Goal: Task Accomplishment & Management: Complete application form

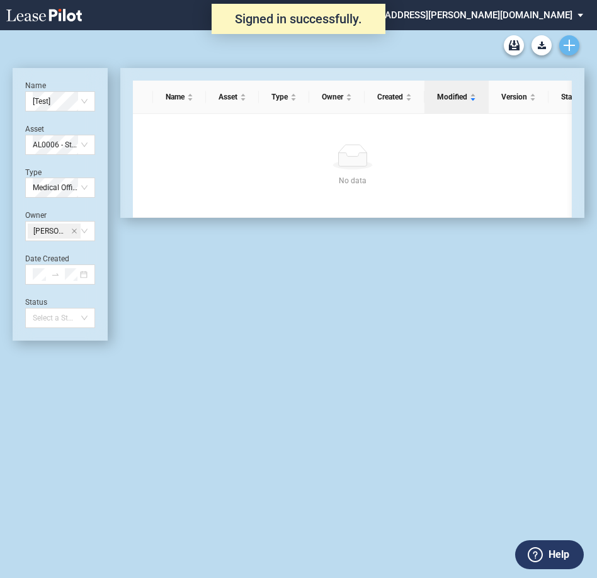
click at [561, 45] on link "Create new document" at bounding box center [570, 45] width 20 height 20
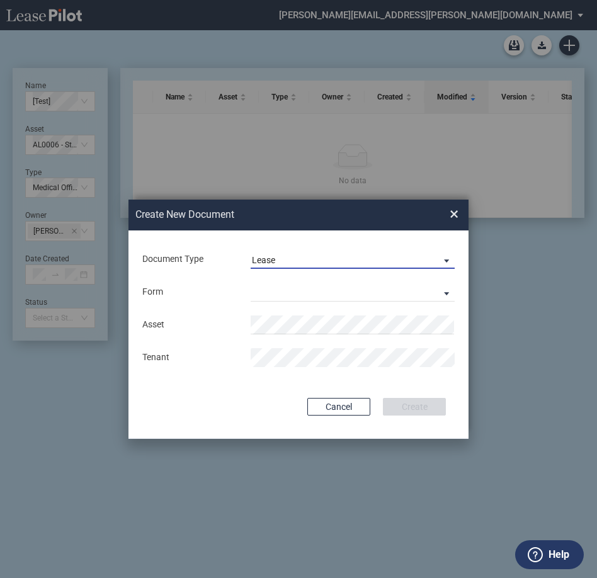
click at [299, 259] on span "Lease" at bounding box center [342, 261] width 181 height 13
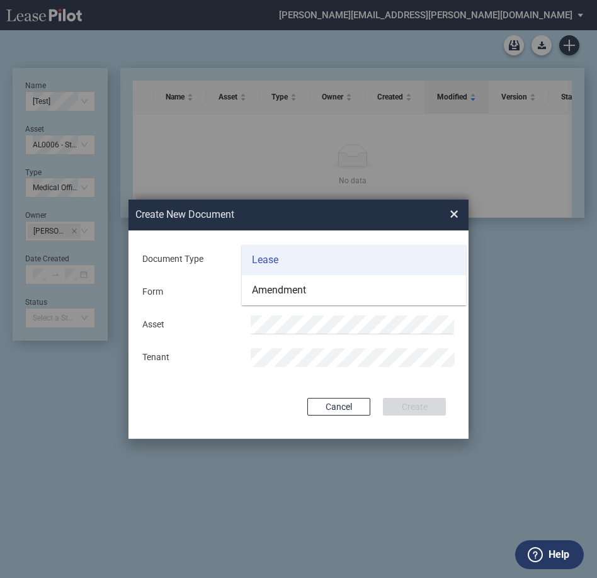
click at [299, 263] on md-option "Lease" at bounding box center [354, 260] width 224 height 30
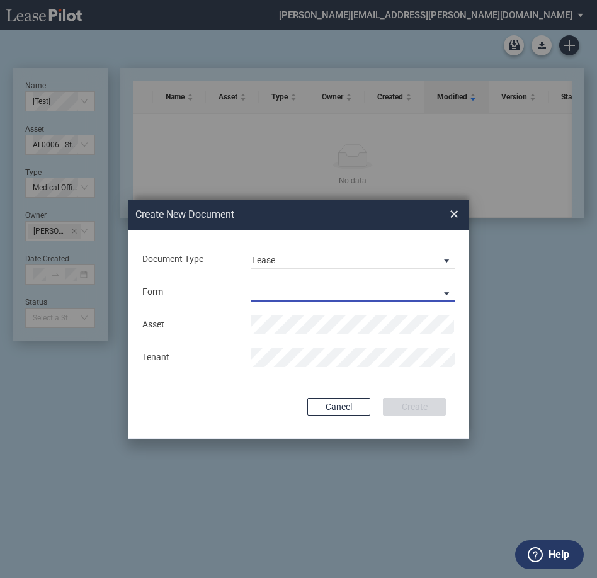
click at [289, 292] on md-select "Medical Office Lease Scottsdale Lease Louisville Lease 1370 Medical Place Lease…" at bounding box center [353, 292] width 204 height 19
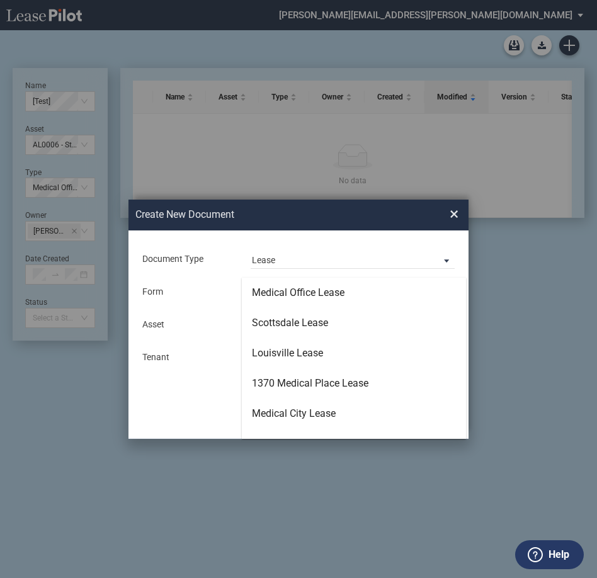
click at [289, 292] on div "Medical Office Lease" at bounding box center [298, 293] width 93 height 14
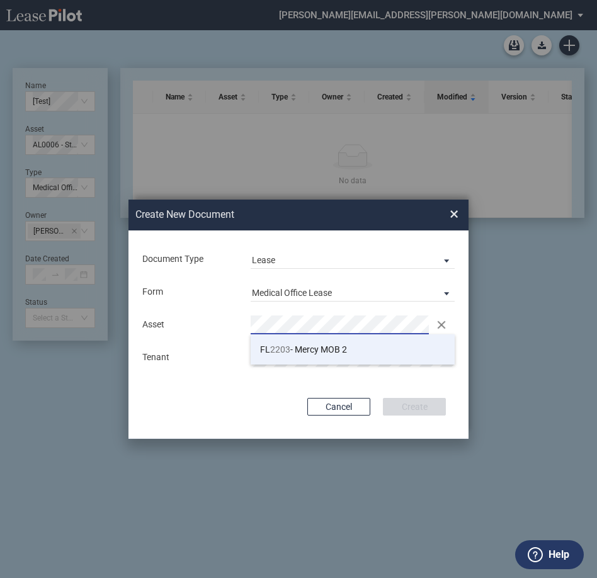
click at [313, 349] on span "FL 2203 - Mercy MOB 2" at bounding box center [303, 350] width 87 height 10
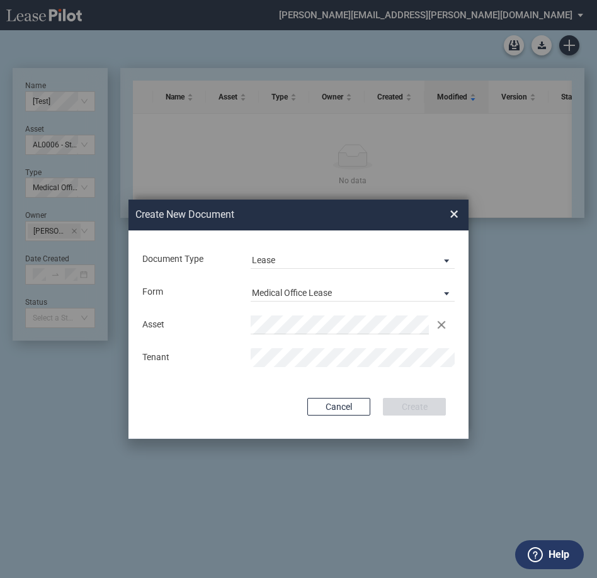
click at [358, 383] on div "Document Type Lease Deal Type Office Deal Type Office Form Medical Office Lease…" at bounding box center [299, 335] width 340 height 209
click at [413, 406] on button "Create" at bounding box center [414, 407] width 63 height 18
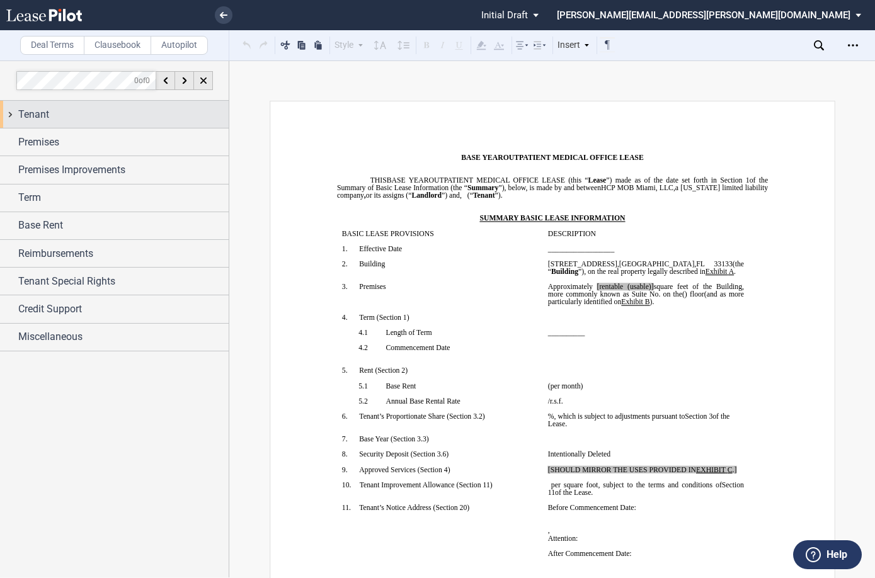
click at [30, 115] on span "Tenant" at bounding box center [33, 114] width 31 height 15
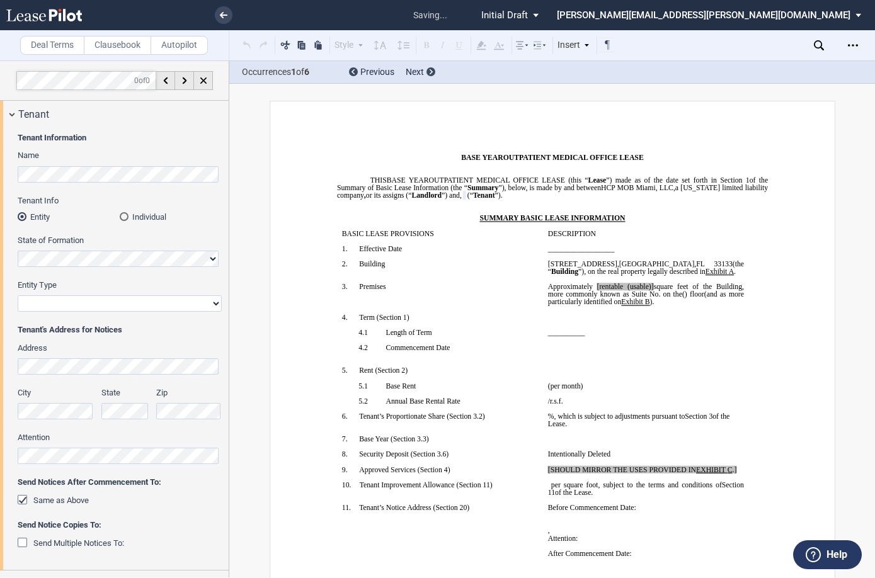
click at [83, 304] on select "Corporation Limited Liability Company General Partnership Limited Partnership O…" at bounding box center [120, 304] width 204 height 16
select select "limited liability company"
click at [18, 296] on select "Corporation Limited Liability Company General Partnership Limited Partnership O…" at bounding box center [120, 304] width 204 height 16
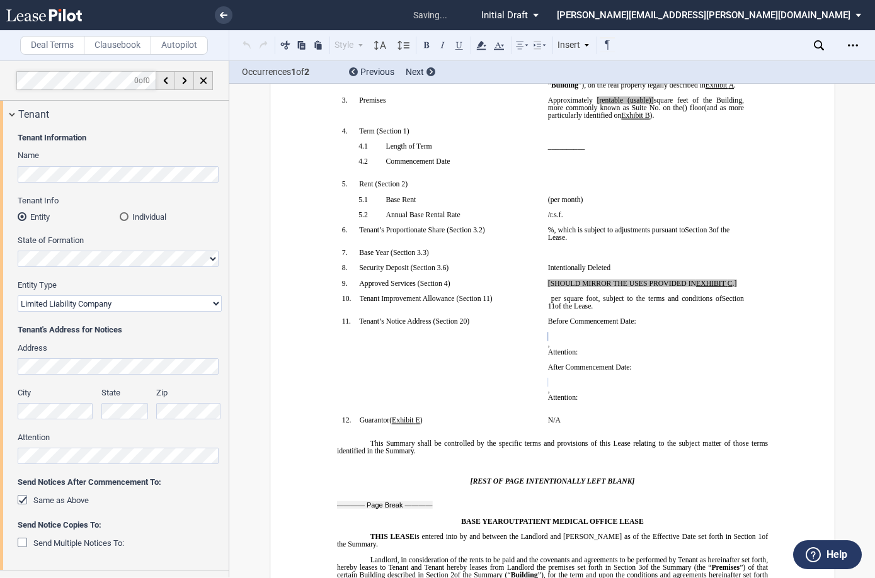
scroll to position [251, 0]
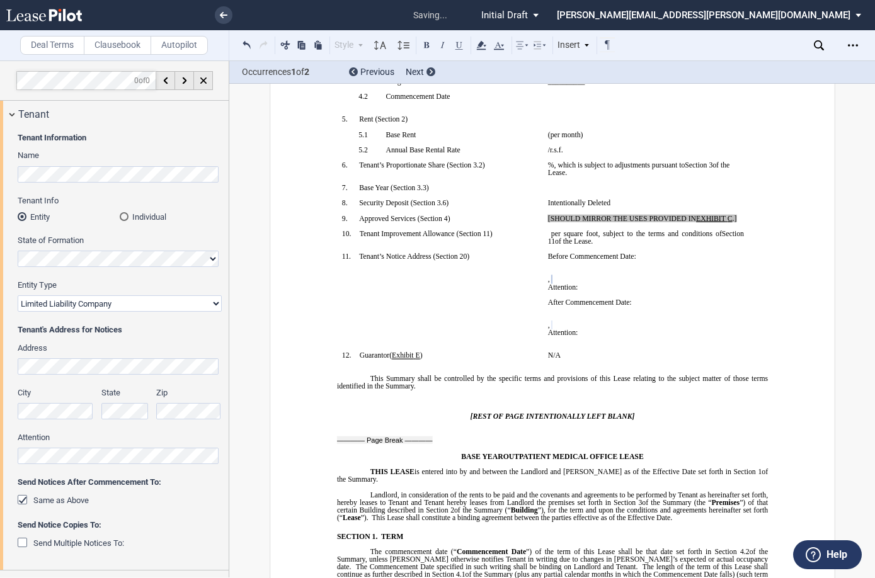
click at [552, 359] on span "N/A" at bounding box center [554, 356] width 13 height 8
click at [593, 360] on p "N/A" at bounding box center [646, 356] width 196 height 8
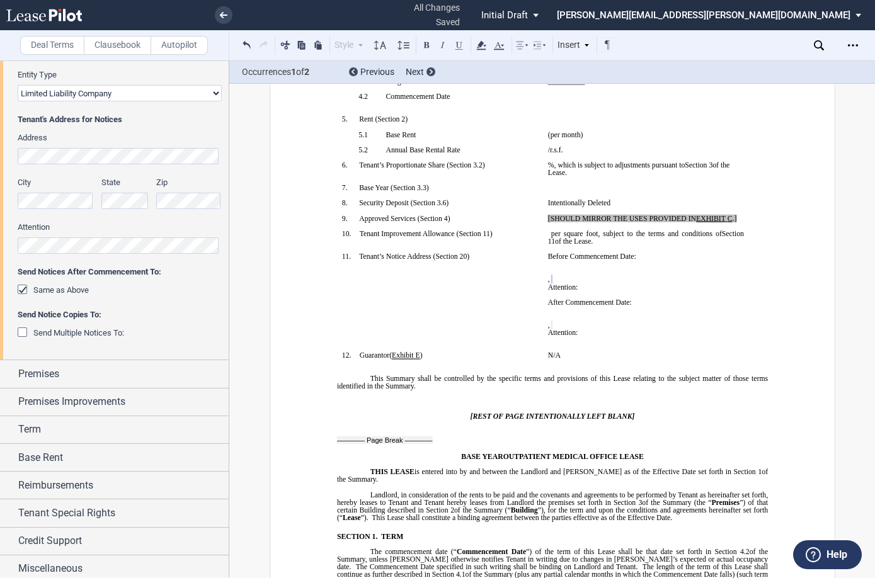
scroll to position [216, 0]
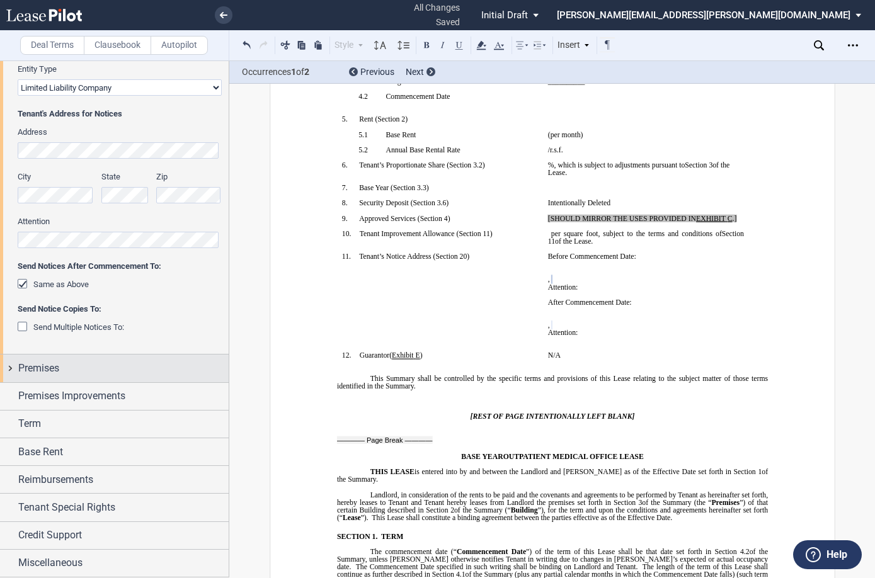
click at [59, 369] on span "Premises" at bounding box center [38, 368] width 41 height 15
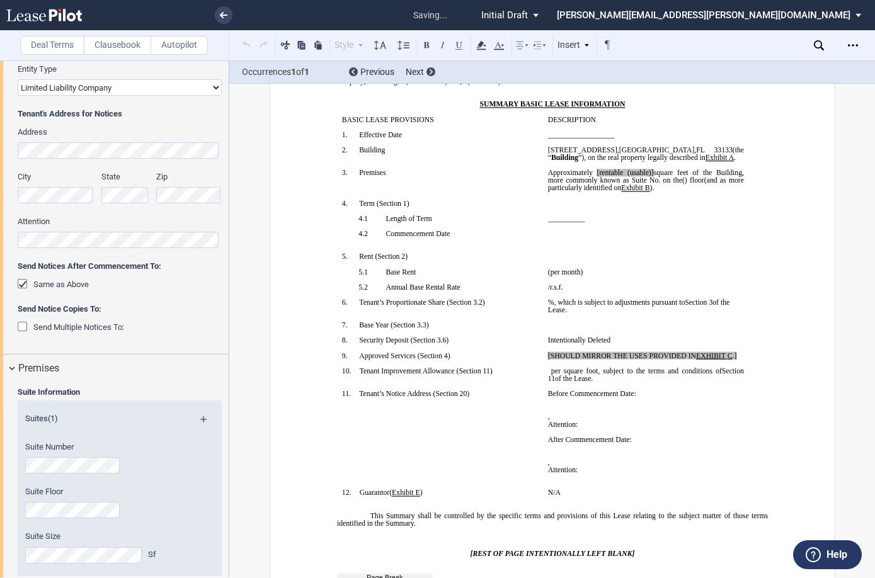
scroll to position [15, 0]
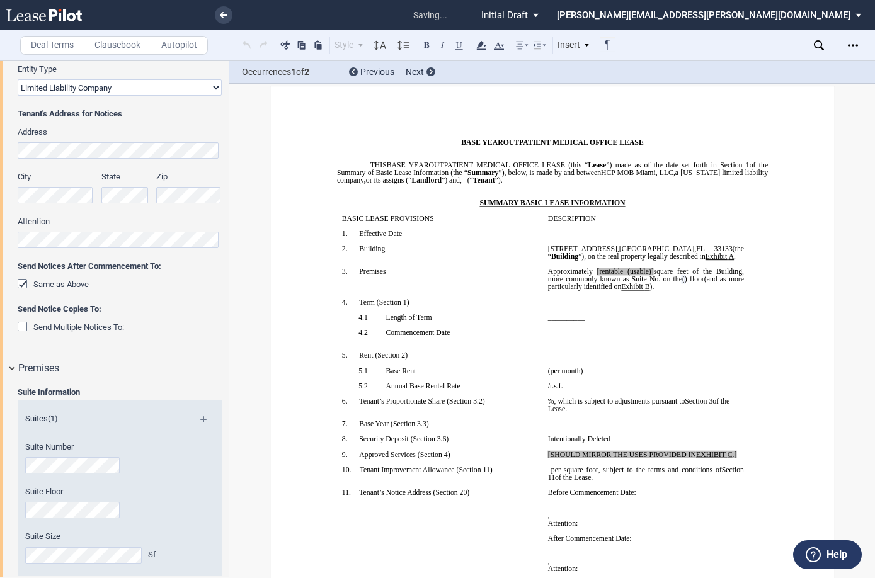
click at [117, 478] on div "Suite Number" at bounding box center [103, 464] width 170 height 45
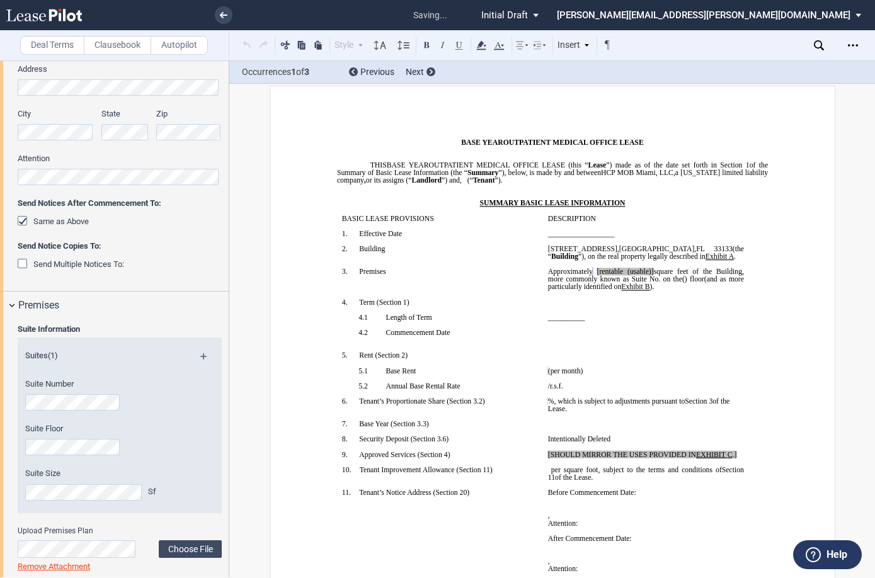
click at [598, 302] on p "﻿" at bounding box center [646, 303] width 196 height 8
drag, startPoint x: 675, startPoint y: 272, endPoint x: 647, endPoint y: 272, distance: 28.4
click at [603, 272] on span "Approximately ﻿ ﻿ [rentable (usable)] square feet of the Building, more commonl…" at bounding box center [647, 275] width 198 height 15
click at [603, 268] on span "[rentable" at bounding box center [612, 272] width 26 height 8
click at [603, 301] on p "﻿" at bounding box center [646, 303] width 196 height 8
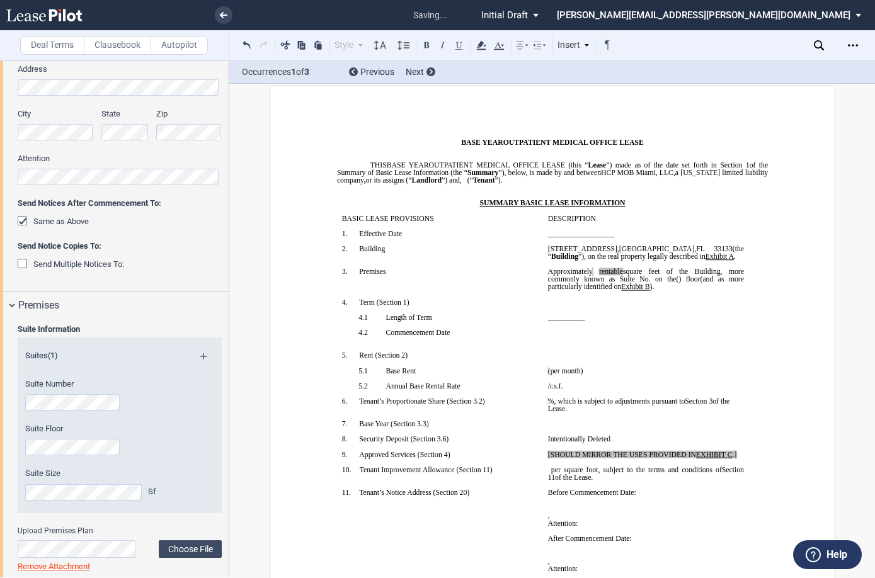
click at [603, 287] on p "Approximately ﻿ ﻿ rentable square feet of the Building, more commonly known as …" at bounding box center [646, 279] width 196 height 23
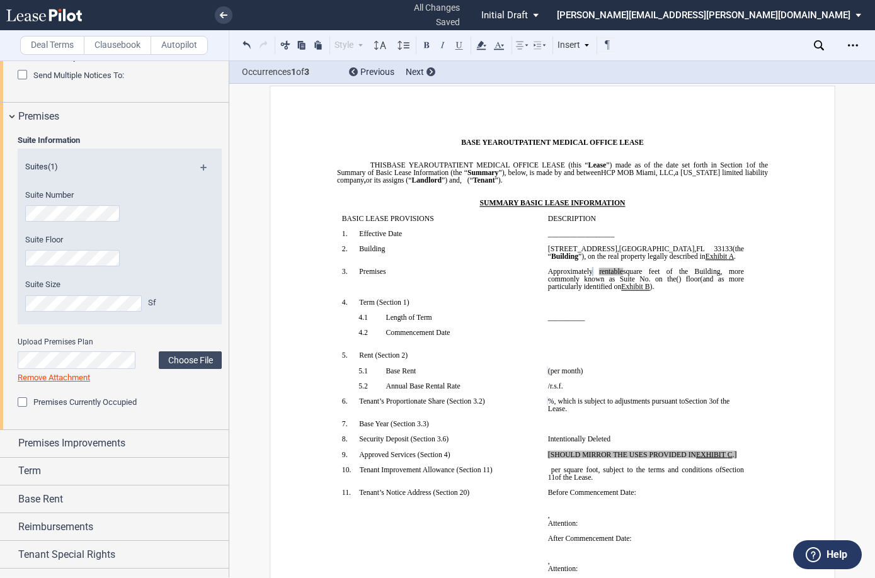
scroll to position [515, 0]
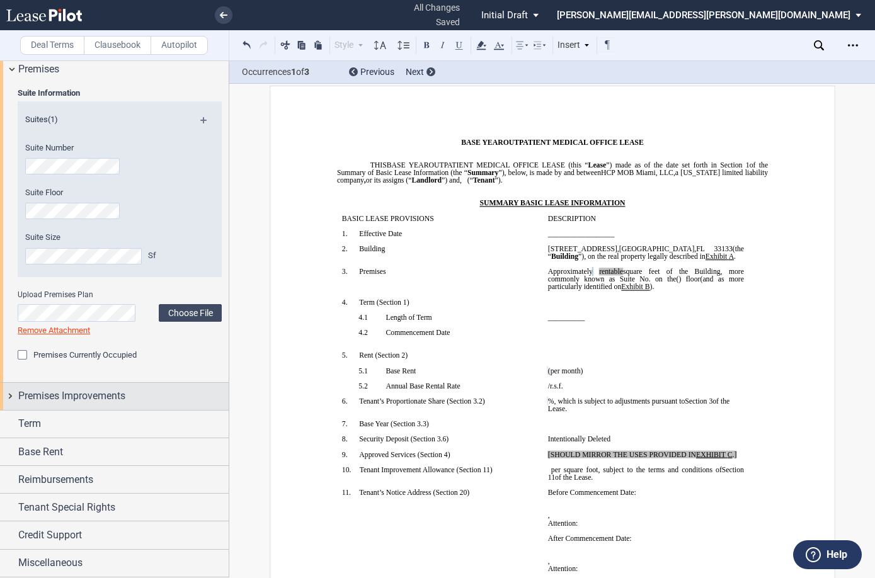
click at [90, 396] on span "Premises Improvements" at bounding box center [71, 396] width 107 height 15
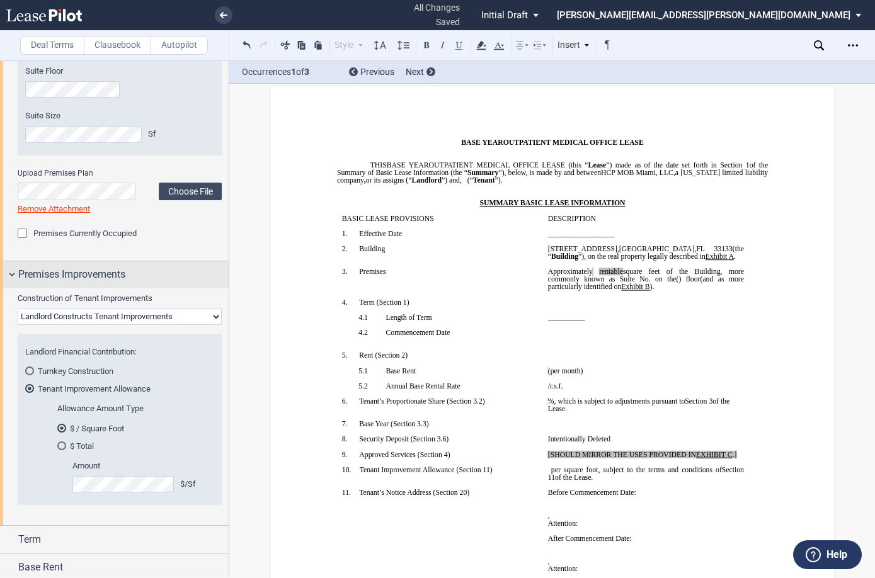
scroll to position [642, 0]
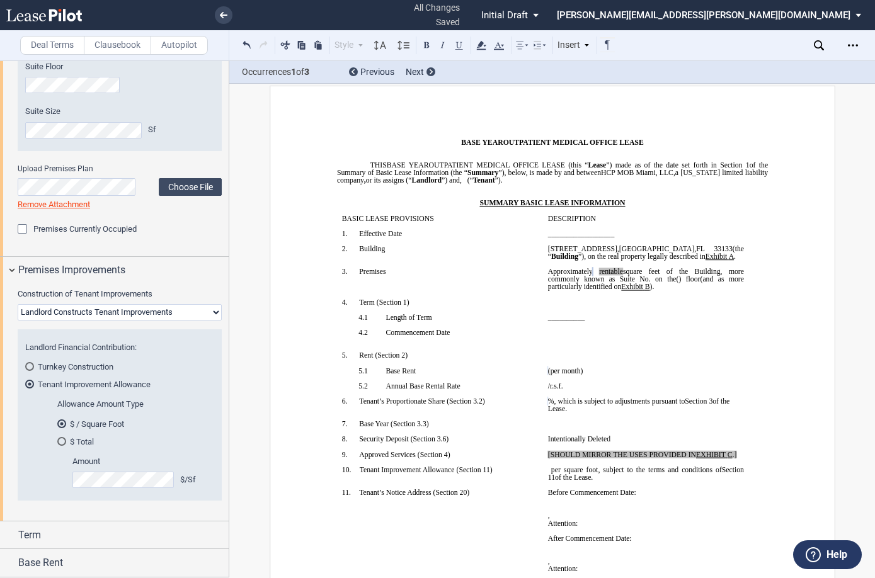
click at [146, 306] on select "Landlord Constructs Tenant Improvements Tenant Constructs Tenant Improvements "…" at bounding box center [120, 312] width 204 height 16
select select "none"
click at [18, 321] on select "Landlord Constructs Tenant Improvements Tenant Constructs Tenant Improvements "…" at bounding box center [120, 312] width 204 height 16
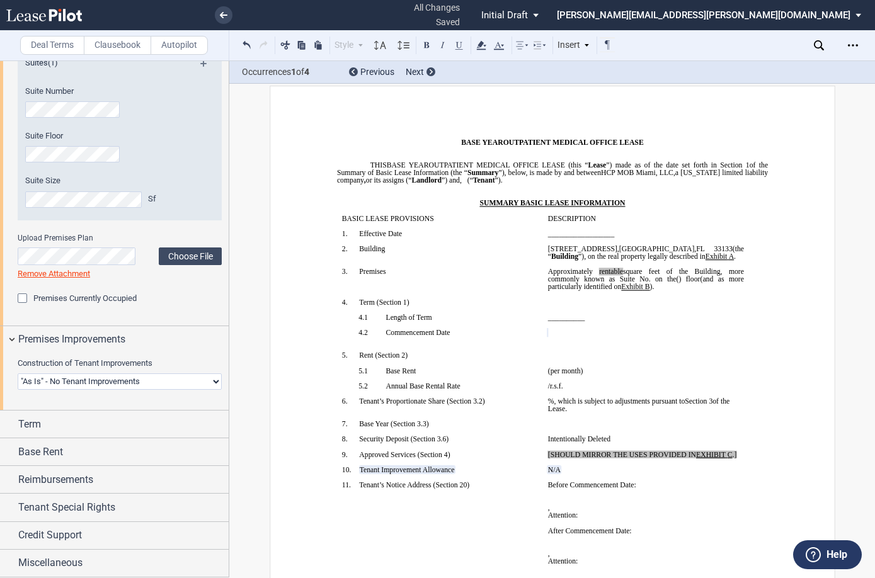
scroll to position [572, 0]
click at [53, 432] on div "Term" at bounding box center [114, 424] width 229 height 27
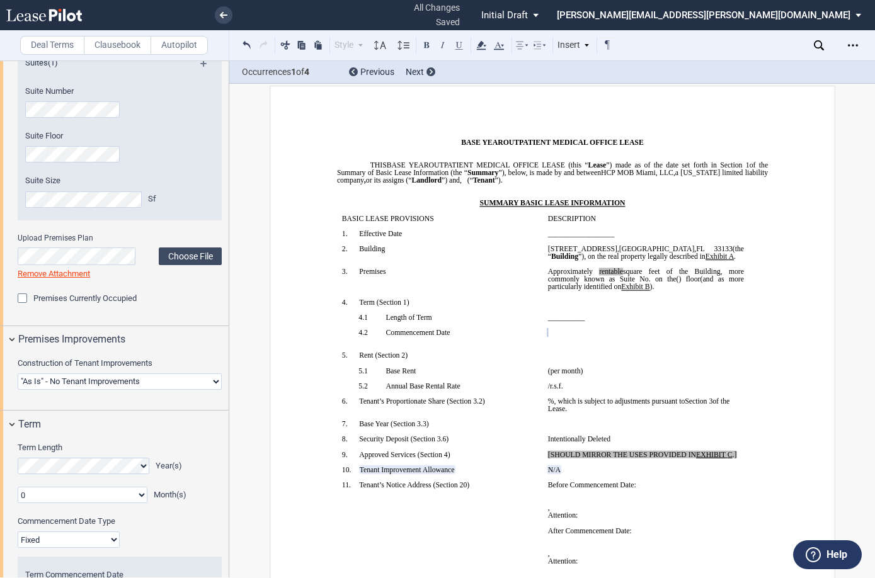
scroll to position [698, 0]
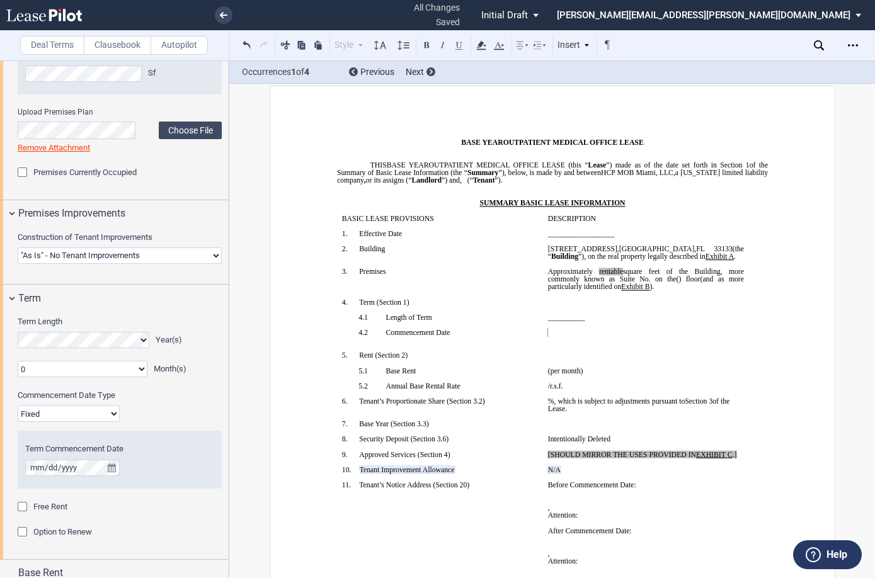
click at [100, 366] on select "0 1 2 3 4 5 6 7 8 9 10 11" at bounding box center [83, 369] width 130 height 16
click at [118, 314] on div "Term Length Year(s) 0 1 2 3 4 5 6 7 8 9 10 11 Month(s) Extended Term Not Applic…" at bounding box center [114, 436] width 229 height 248
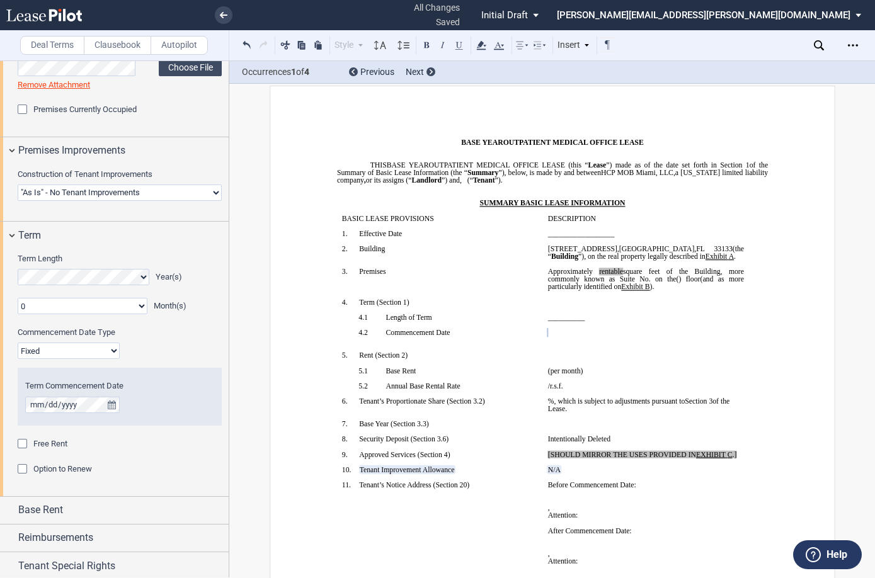
click at [100, 350] on select "Fixed Floating" at bounding box center [69, 351] width 102 height 16
click at [95, 347] on select "Fixed Floating" at bounding box center [69, 351] width 102 height 16
select select "floating"
click at [18, 343] on select "Fixed Floating" at bounding box center [69, 351] width 102 height 16
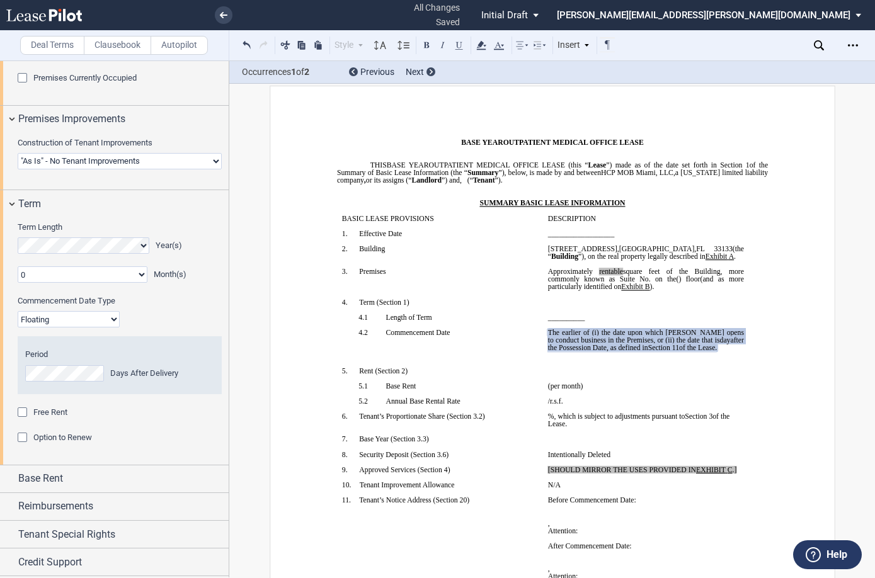
scroll to position [820, 0]
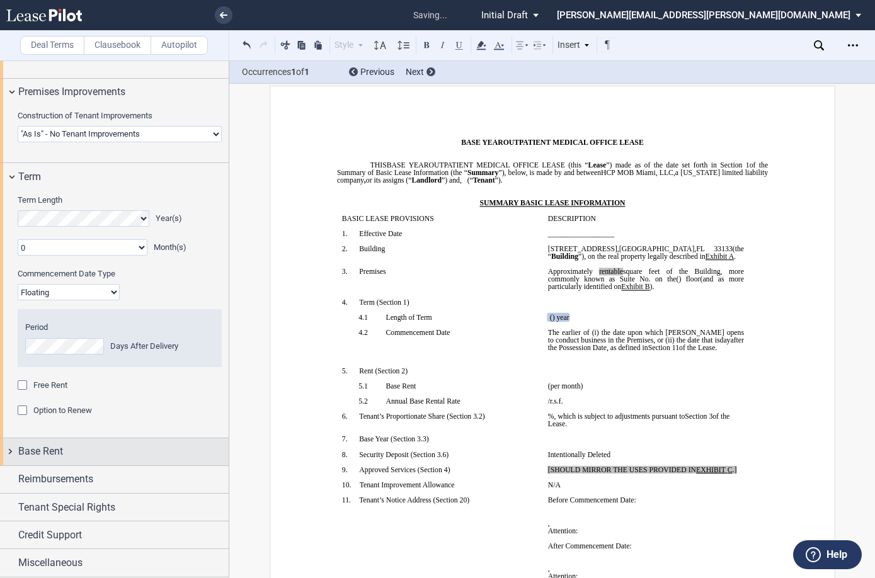
click at [81, 450] on div "Base Rent" at bounding box center [123, 451] width 210 height 15
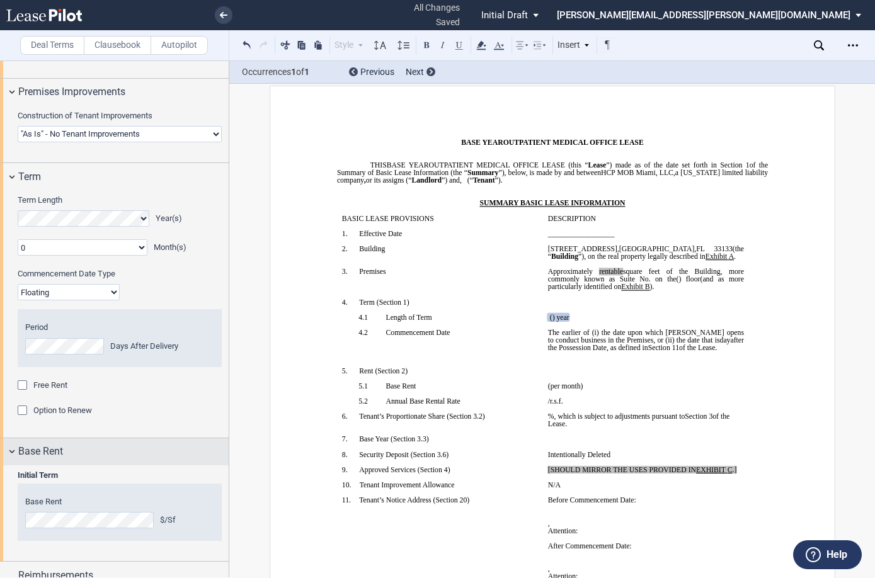
scroll to position [883, 0]
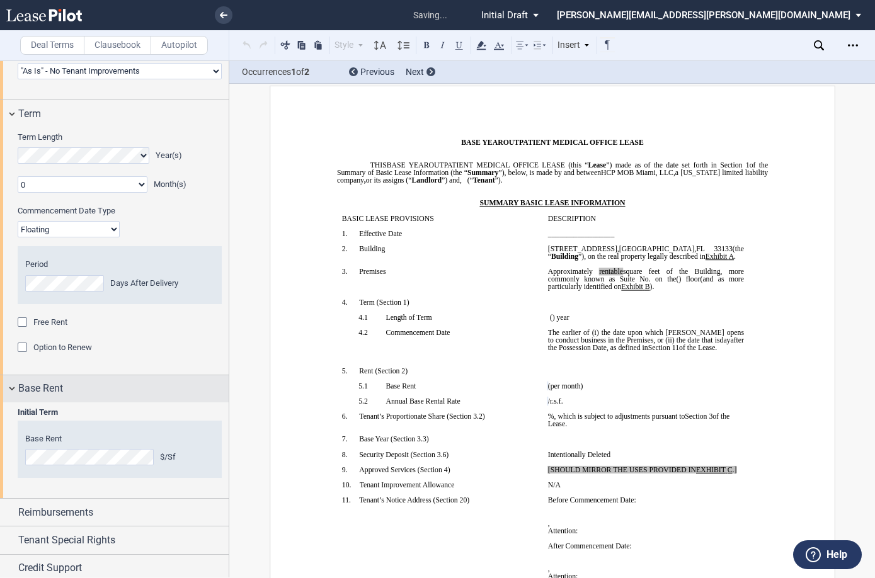
click at [113, 400] on div "Base Rent" at bounding box center [114, 389] width 229 height 27
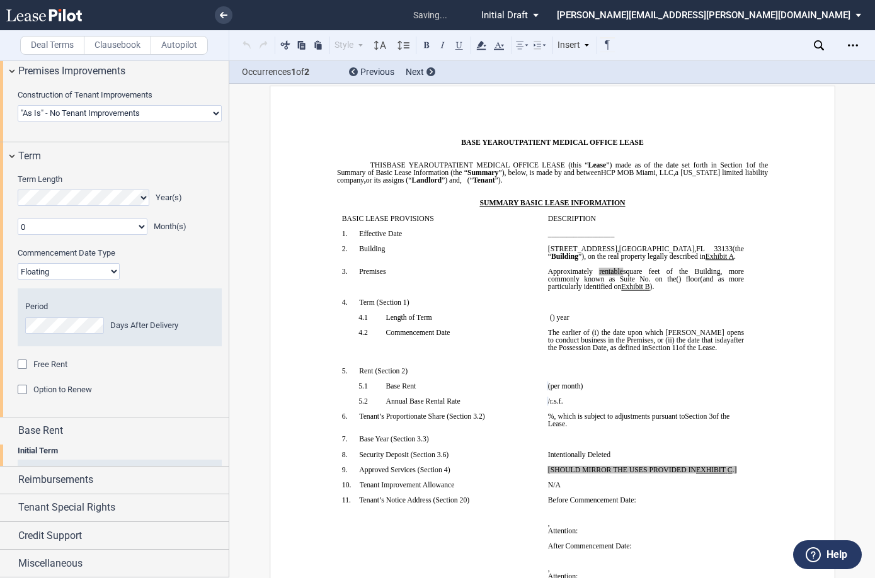
scroll to position [820, 0]
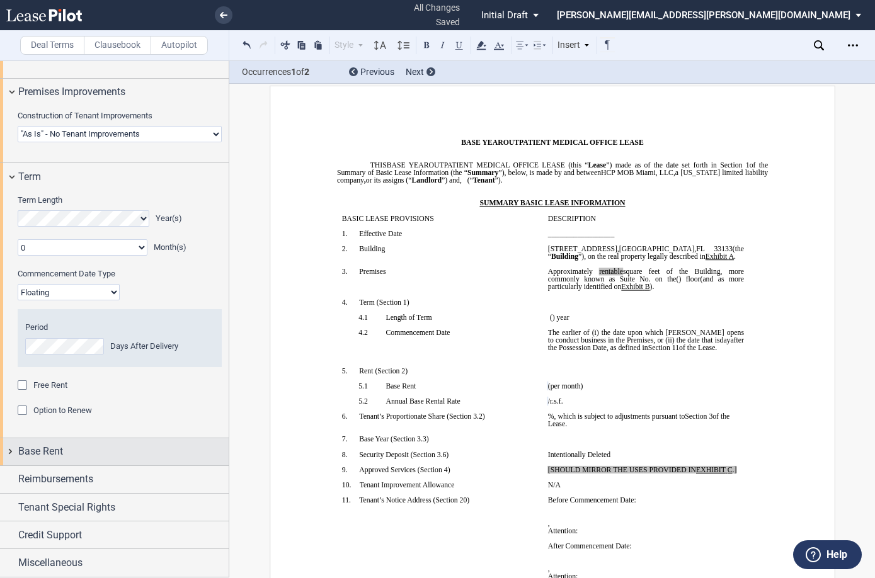
click at [102, 450] on div "Base Rent" at bounding box center [123, 451] width 210 height 15
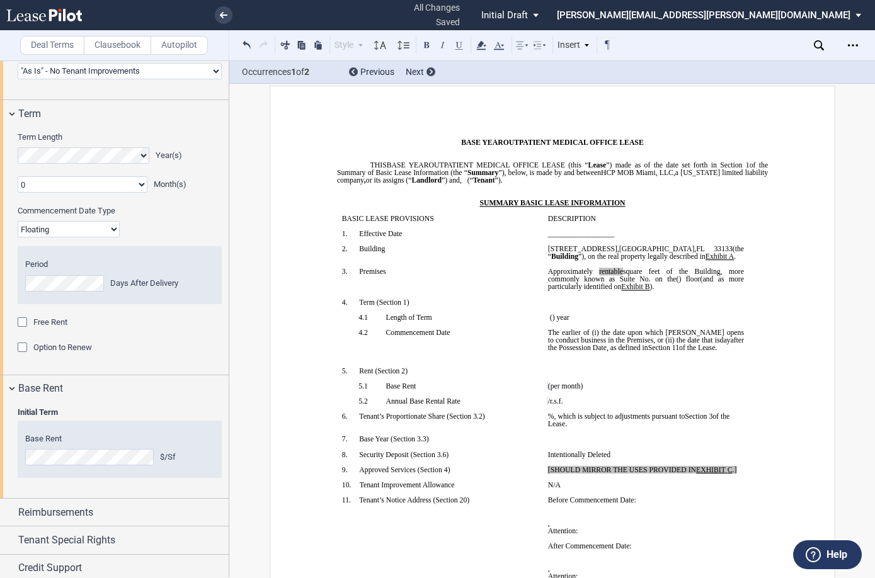
scroll to position [916, 0]
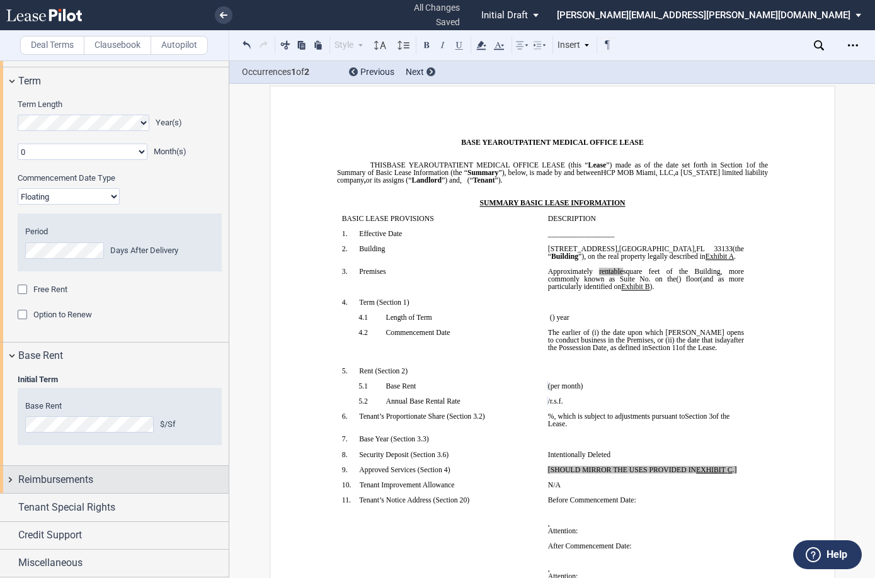
click at [96, 475] on div "Reimbursements" at bounding box center [123, 480] width 210 height 15
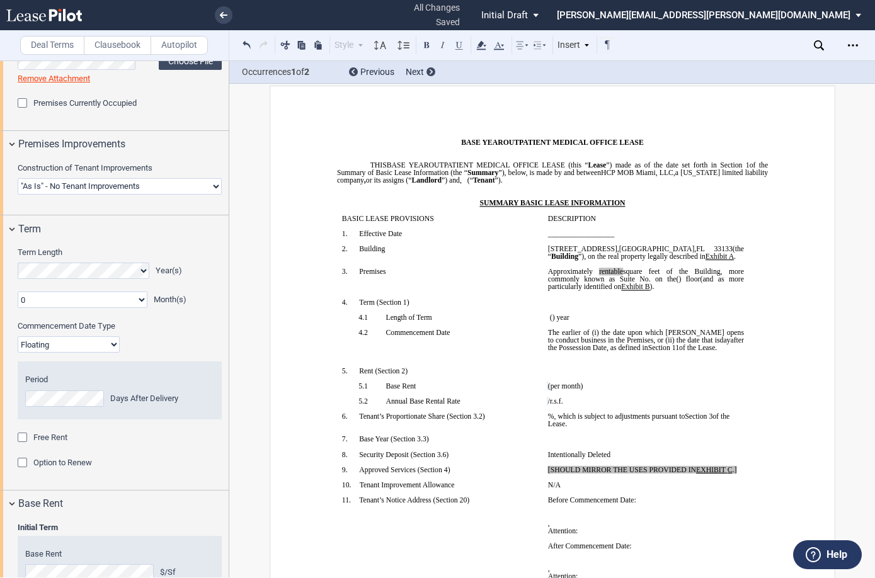
scroll to position [648, 0]
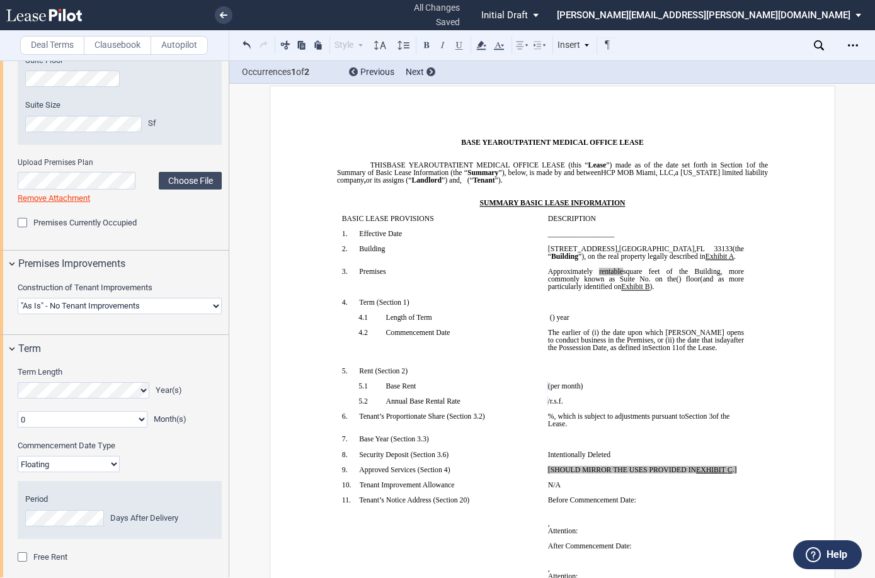
click at [132, 417] on select "0 1 2 3 4 5 6 7 8 9 10 11" at bounding box center [83, 419] width 130 height 16
select select "number:6"
click at [18, 411] on select "0 1 2 3 4 5 6 7 8 9 10 11" at bounding box center [83, 419] width 130 height 16
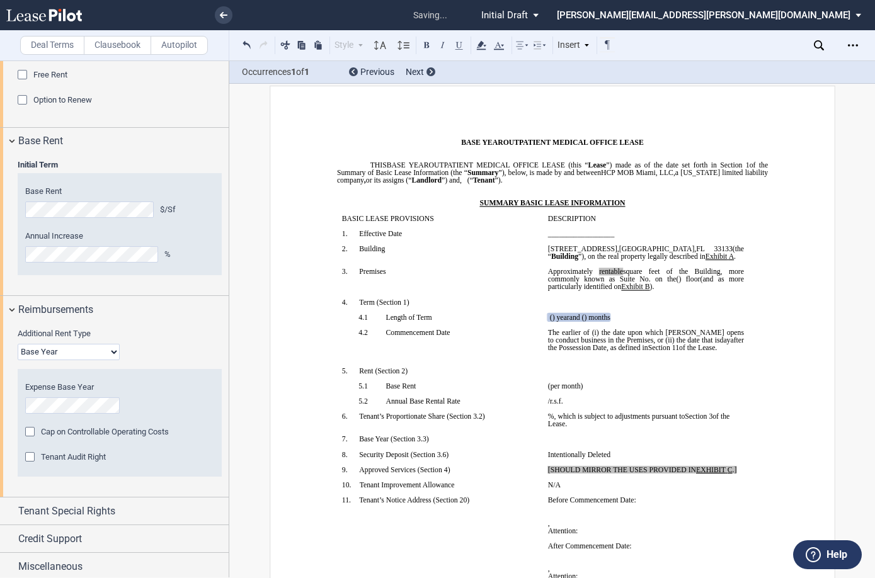
scroll to position [1134, 0]
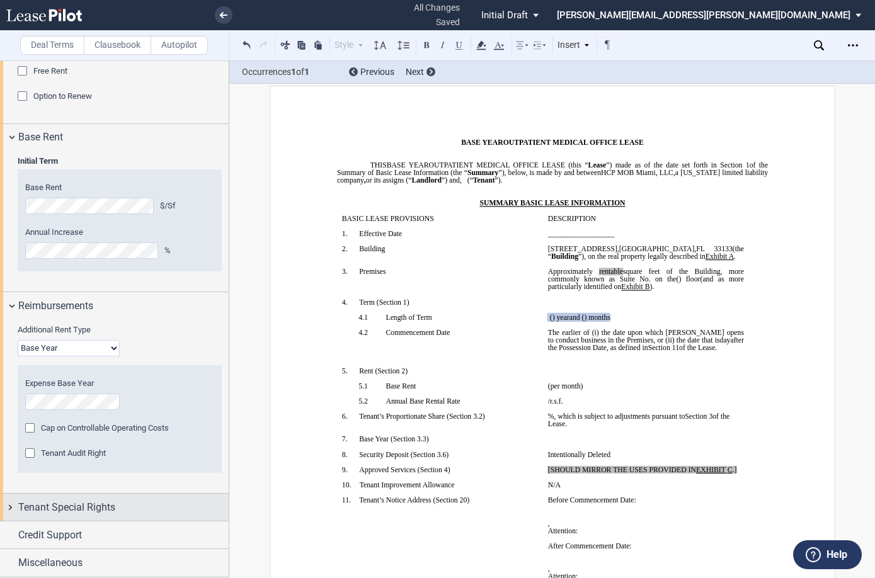
click at [57, 505] on span "Tenant Special Rights" at bounding box center [66, 507] width 97 height 15
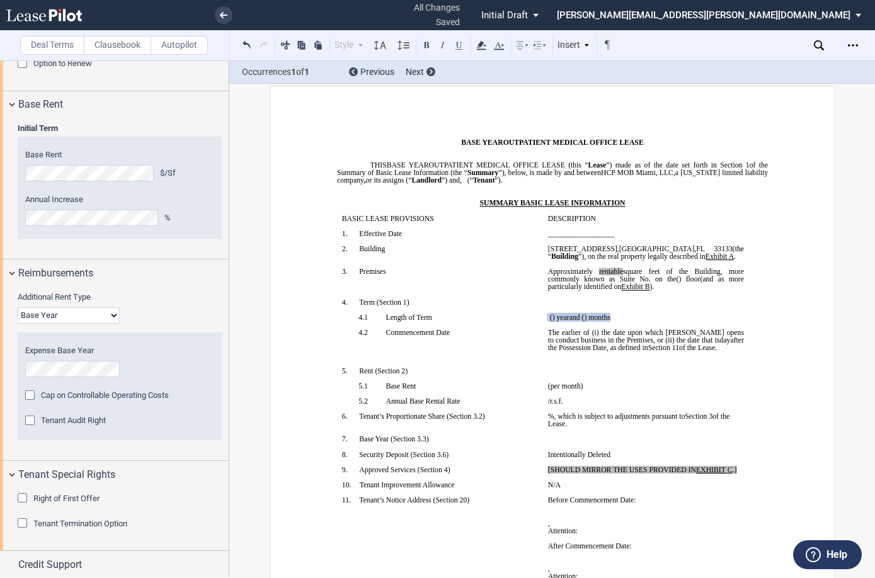
scroll to position [1197, 0]
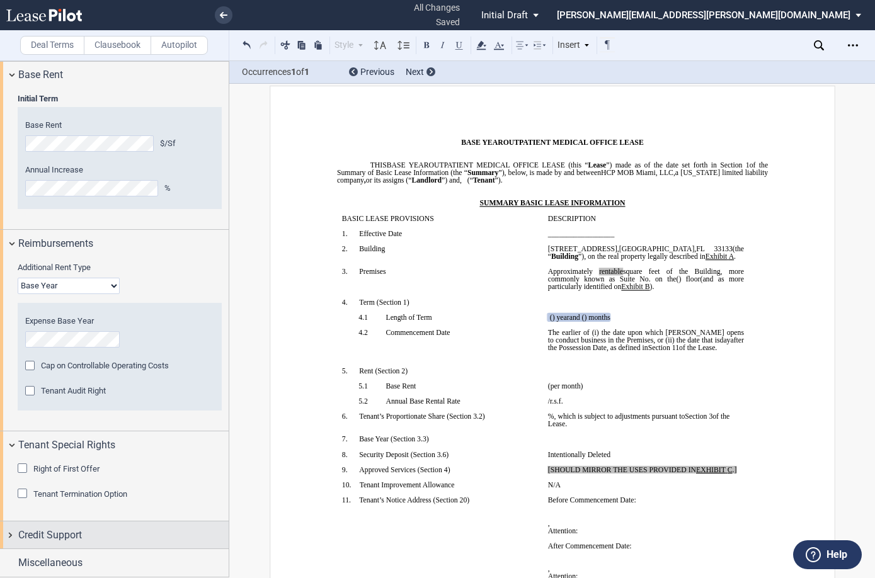
click at [47, 538] on span "Credit Support" at bounding box center [50, 535] width 64 height 15
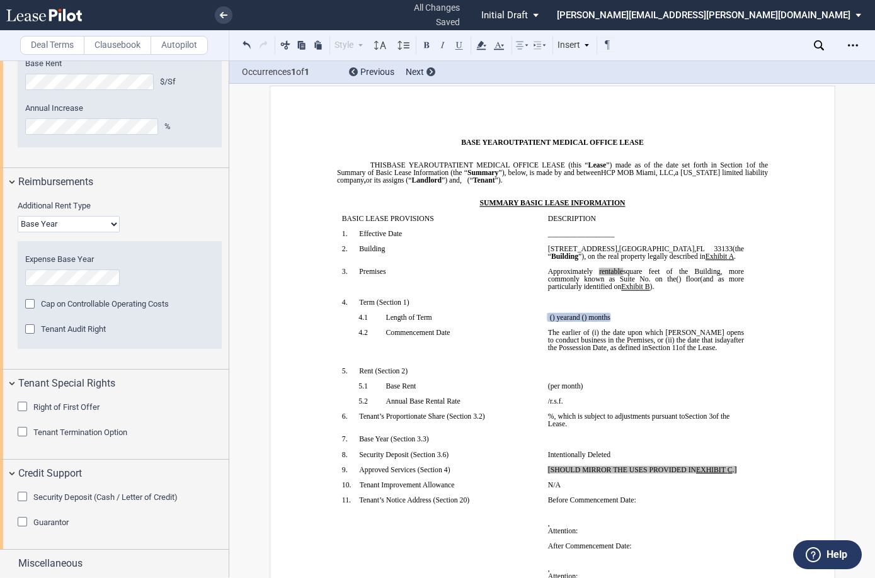
scroll to position [1259, 0]
click at [23, 495] on div "Security Deposit (Cash / Letter of Credit)" at bounding box center [24, 498] width 13 height 13
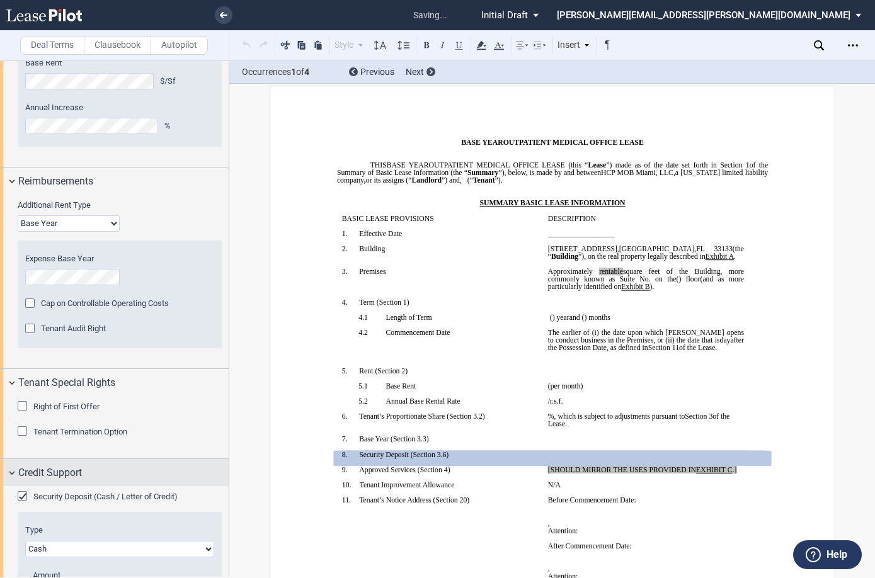
scroll to position [1370, 0]
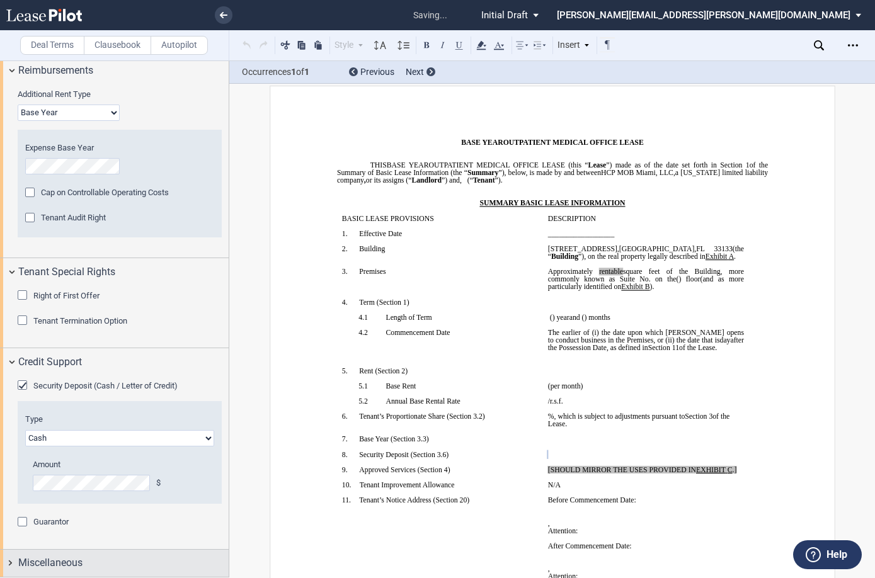
click at [96, 556] on div "Miscellaneous" at bounding box center [123, 563] width 210 height 15
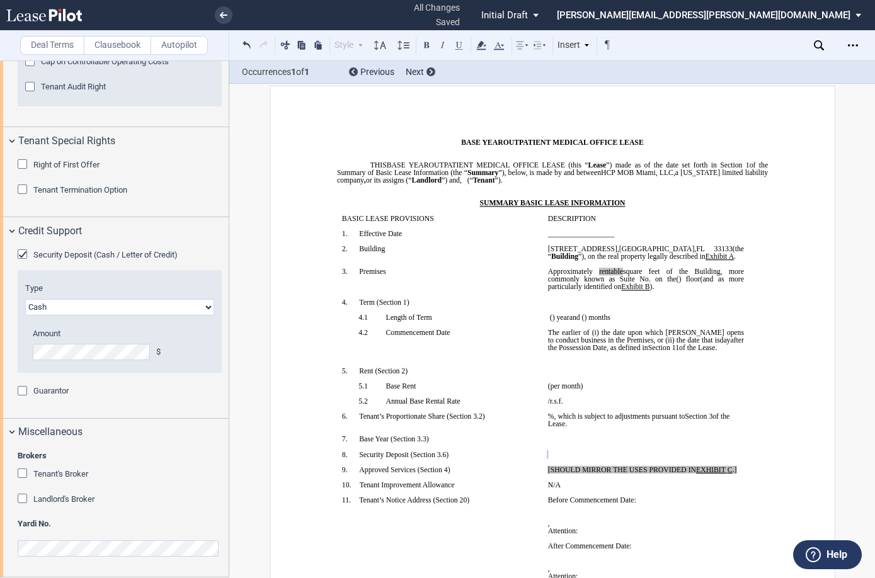
click at [23, 471] on div "Tenant's Broker" at bounding box center [24, 475] width 13 height 13
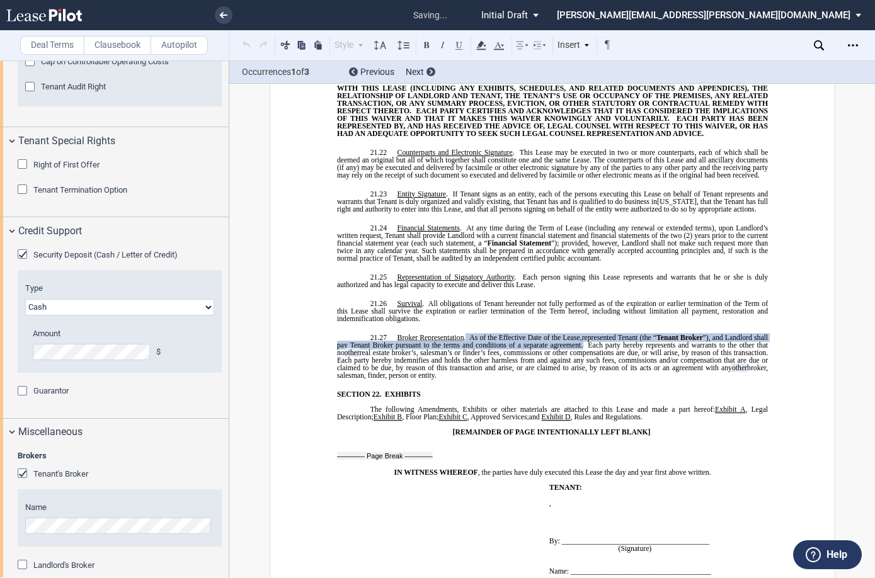
scroll to position [1567, 0]
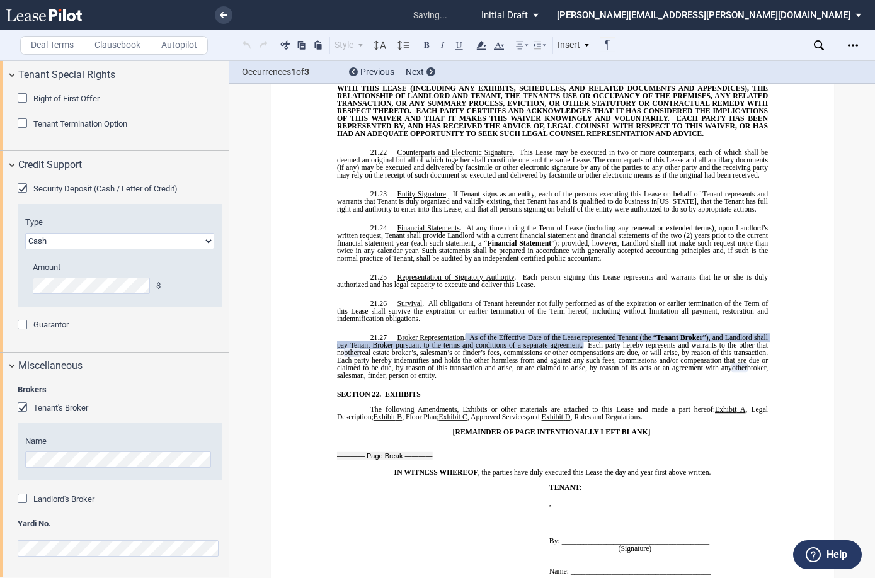
click at [23, 498] on div "Landlord's Broker" at bounding box center [24, 500] width 13 height 13
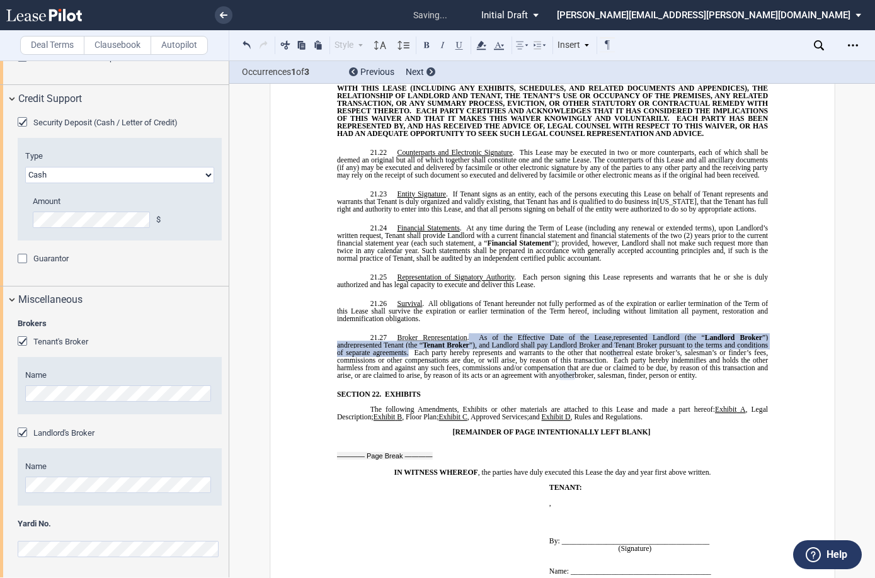
scroll to position [1634, 0]
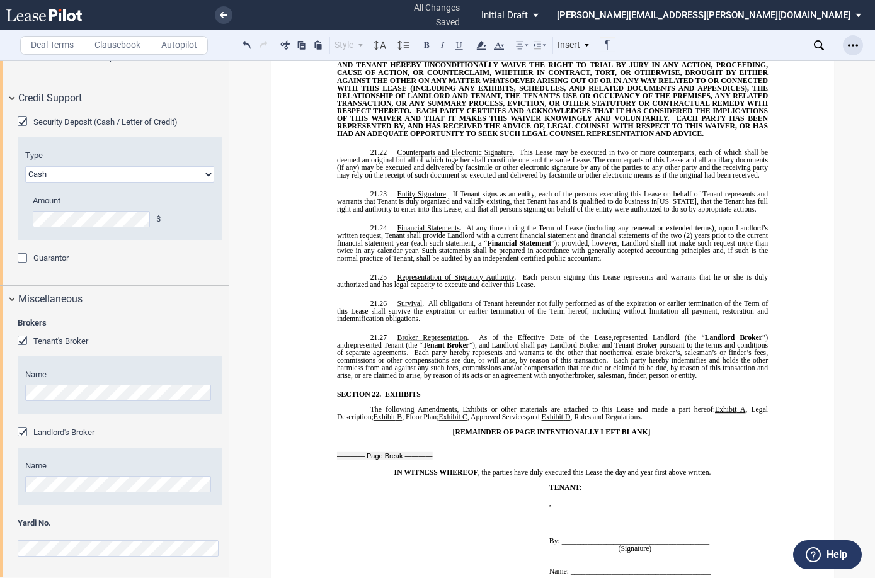
click at [603, 50] on icon "Open Lease options menu" at bounding box center [853, 45] width 10 height 10
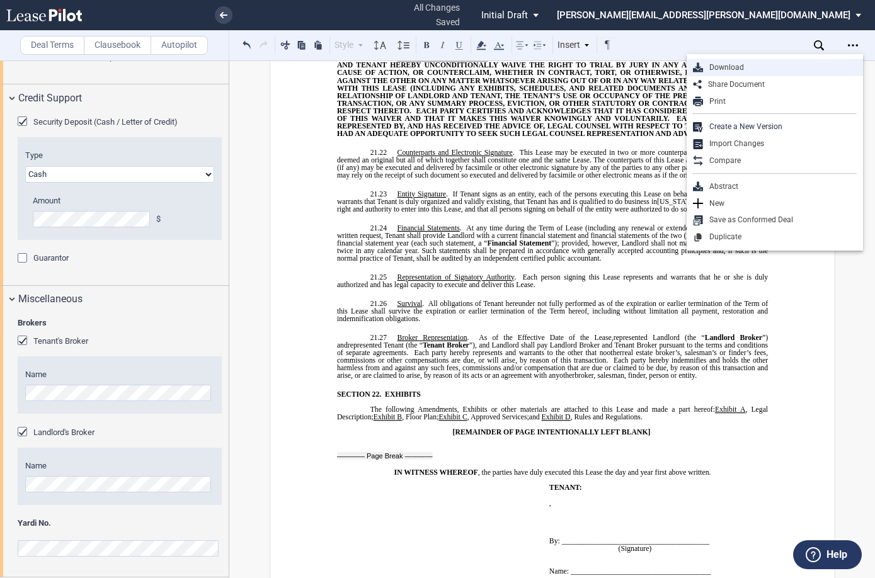
click at [603, 69] on div "Download" at bounding box center [780, 67] width 154 height 11
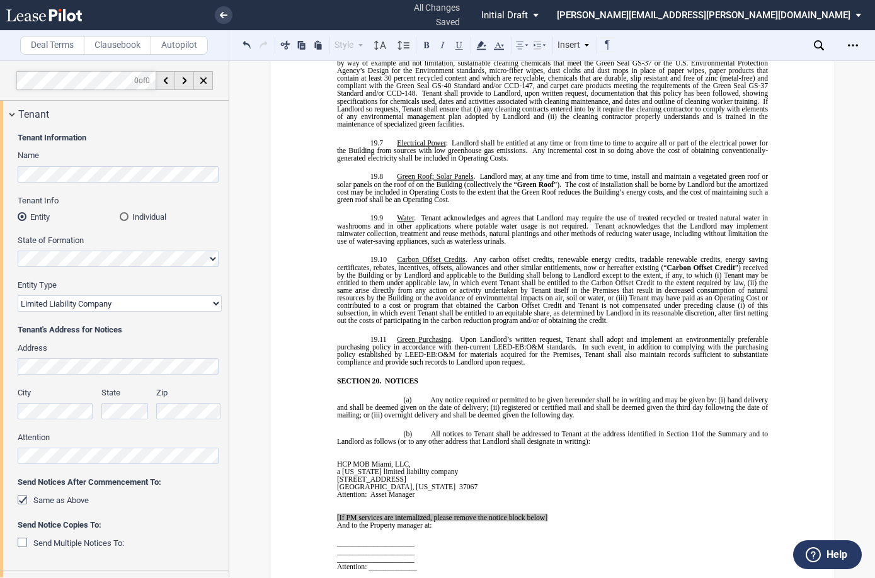
scroll to position [7815, 0]
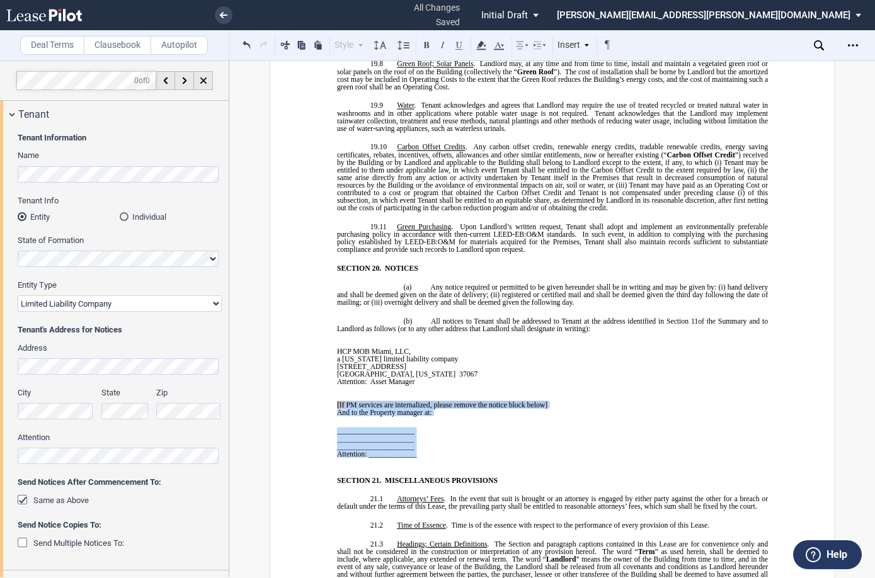
drag, startPoint x: 420, startPoint y: 404, endPoint x: 340, endPoint y: 352, distance: 95.6
click at [340, 352] on tbody "﻿ ﻿ HCP MOB Miami, LLC , a [US_STATE] limited liability company [STREET_ADDRESS…" at bounding box center [447, 399] width 221 height 133
click at [408, 428] on span "_____________________" at bounding box center [376, 432] width 78 height 8
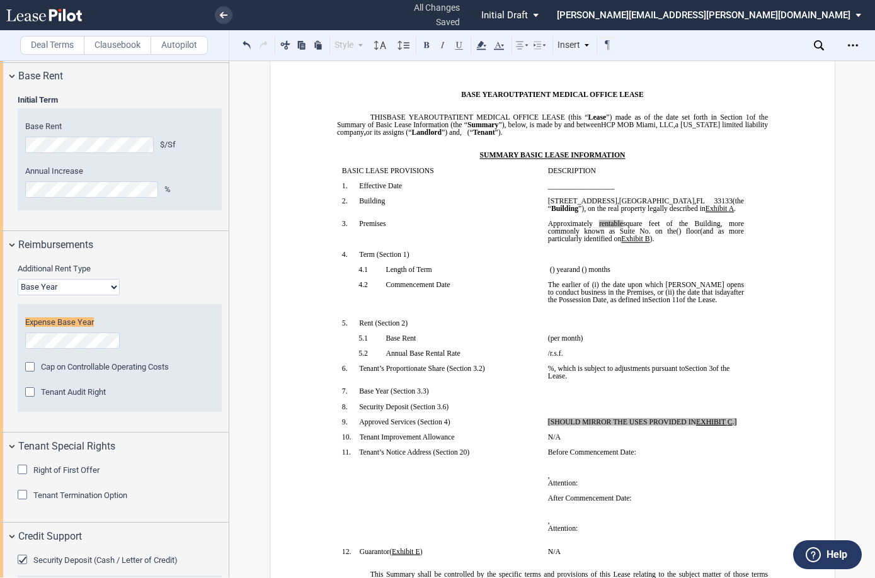
scroll to position [1199, 0]
